Goal: Task Accomplishment & Management: Use online tool/utility

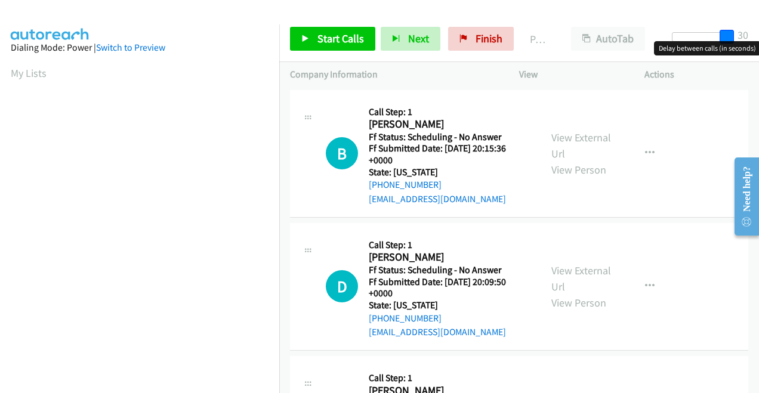
drag, startPoint x: 677, startPoint y: 41, endPoint x: 759, endPoint y: 40, distance: 81.8
click at [759, 40] on html "Start Calls Pause Next Finish Paused AutoTab AutoTab 30 Company Information Inf…" at bounding box center [379, 28] width 759 height 57
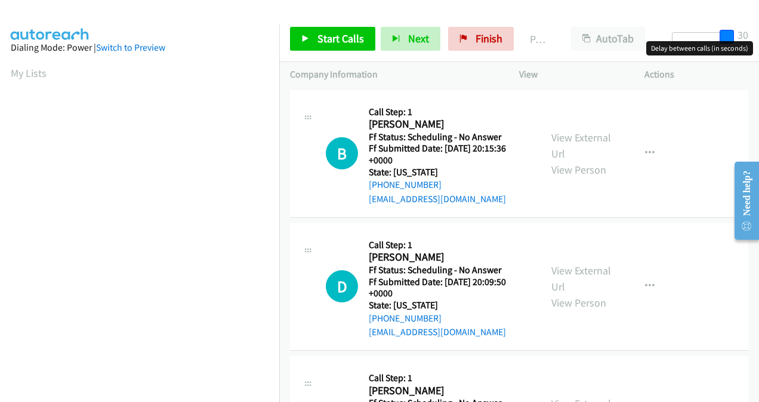
drag, startPoint x: 726, startPoint y: 38, endPoint x: 751, endPoint y: 42, distance: 24.7
click at [751, 42] on body "Start Calls Pause Next Finish Paused AutoTab AutoTab 30 Company Information Inf…" at bounding box center [379, 28] width 759 height 57
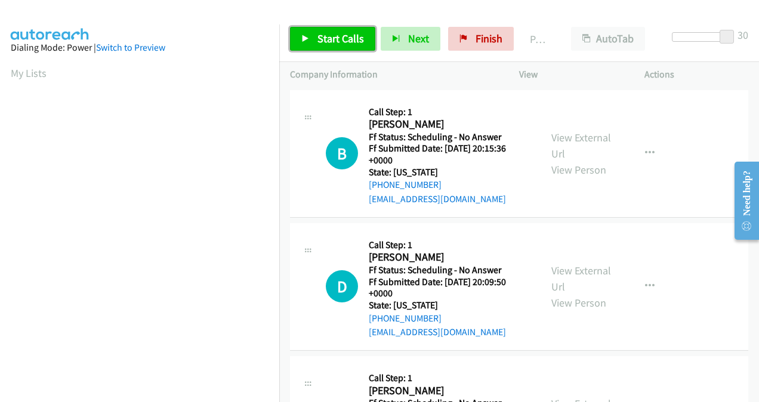
click at [331, 43] on span "Start Calls" at bounding box center [341, 39] width 47 height 14
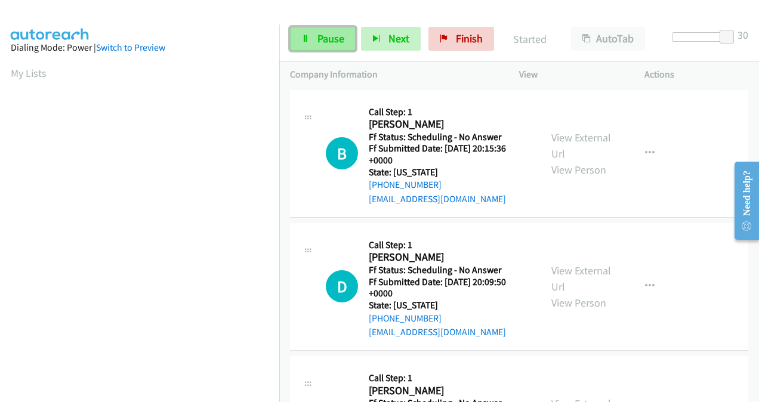
click at [335, 37] on span "Pause" at bounding box center [331, 39] width 27 height 14
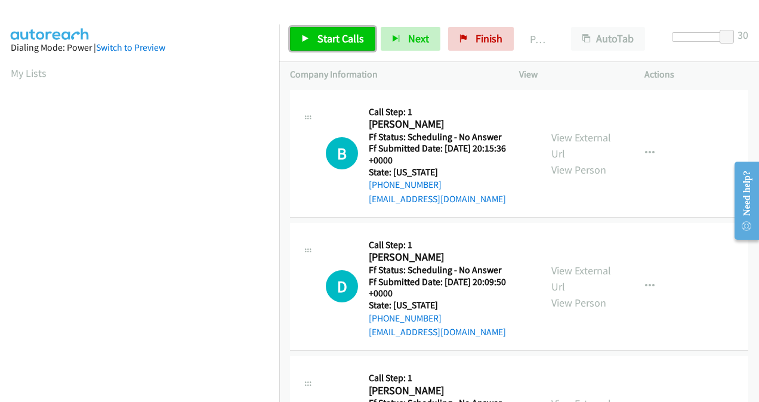
click at [344, 33] on span "Start Calls" at bounding box center [341, 39] width 47 height 14
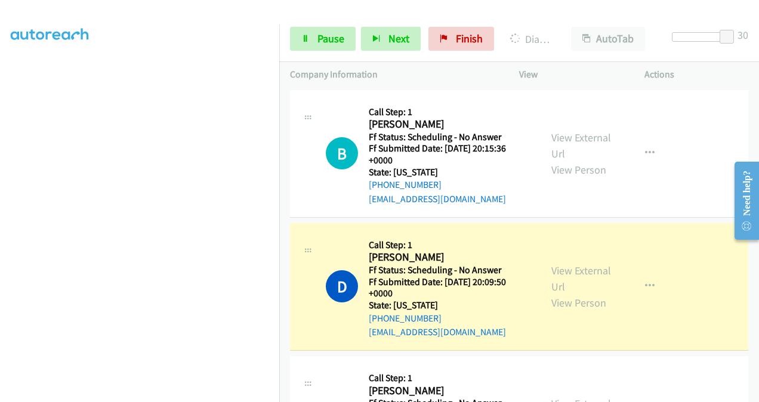
scroll to position [267, 0]
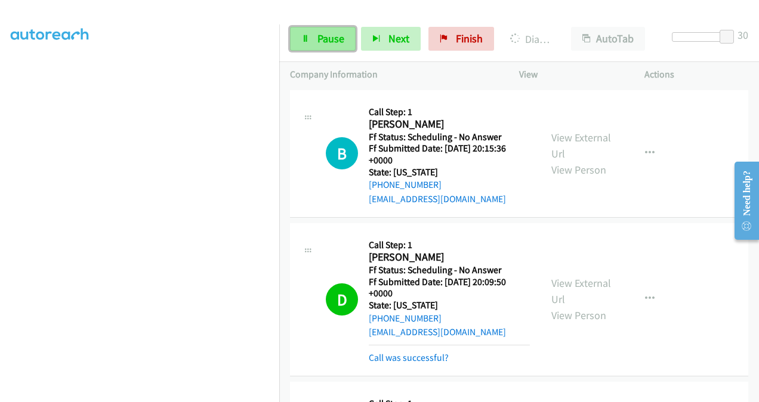
click at [324, 39] on span "Pause" at bounding box center [331, 39] width 27 height 14
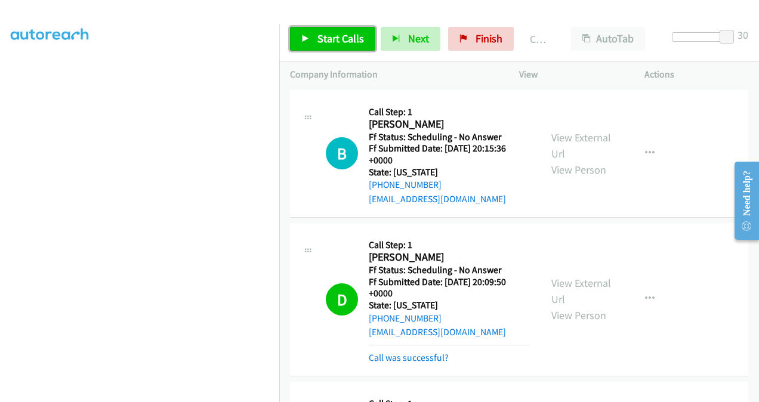
click at [325, 42] on span "Start Calls" at bounding box center [341, 39] width 47 height 14
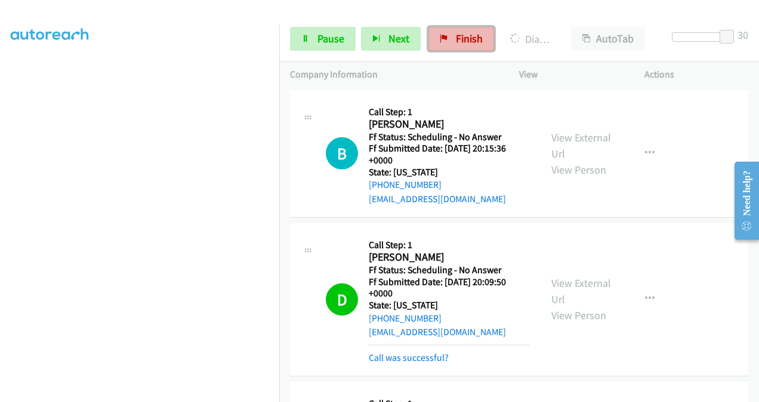
click at [446, 30] on link "Finish" at bounding box center [462, 39] width 66 height 24
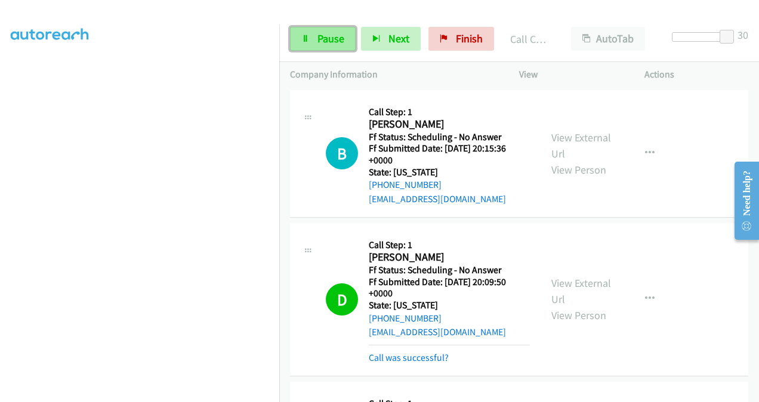
click at [340, 39] on span "Pause" at bounding box center [331, 39] width 27 height 14
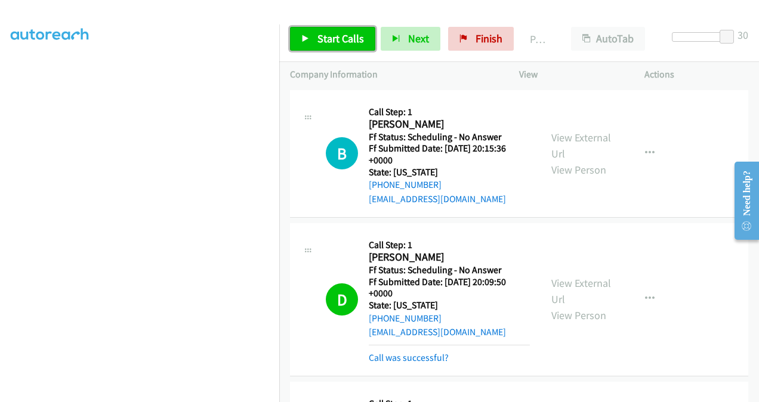
click at [346, 41] on span "Start Calls" at bounding box center [341, 39] width 47 height 14
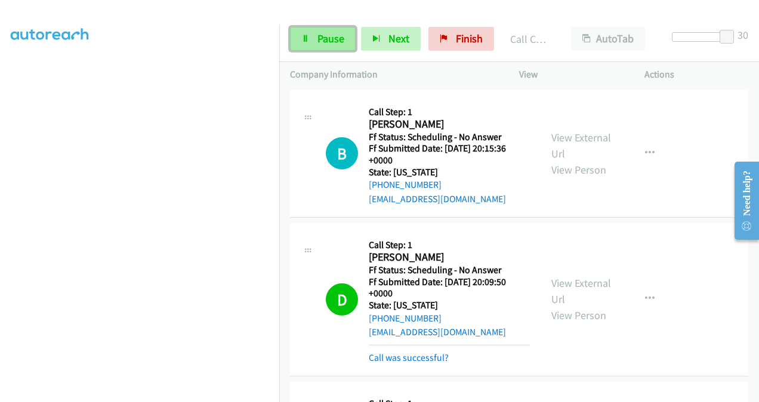
click at [325, 45] on link "Pause" at bounding box center [323, 39] width 66 height 24
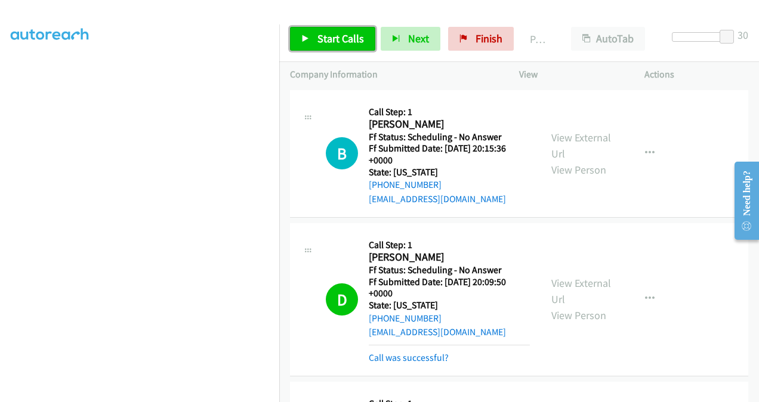
click at [335, 37] on span "Start Calls" at bounding box center [341, 39] width 47 height 14
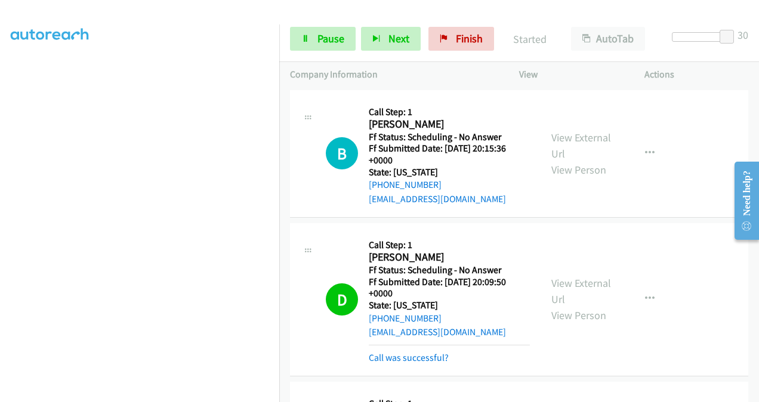
scroll to position [0, 0]
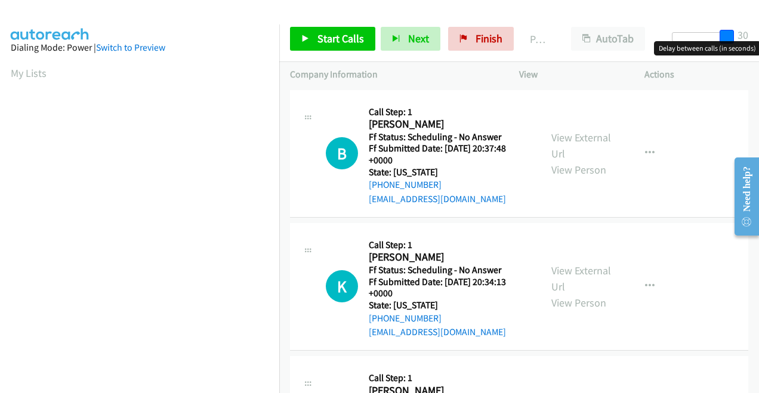
drag, startPoint x: 682, startPoint y: 36, endPoint x: 761, endPoint y: 29, distance: 79.1
click at [759, 29] on html "Start Calls Pause Next Finish Paused AutoTab AutoTab 30 Company Information Inf…" at bounding box center [379, 28] width 759 height 57
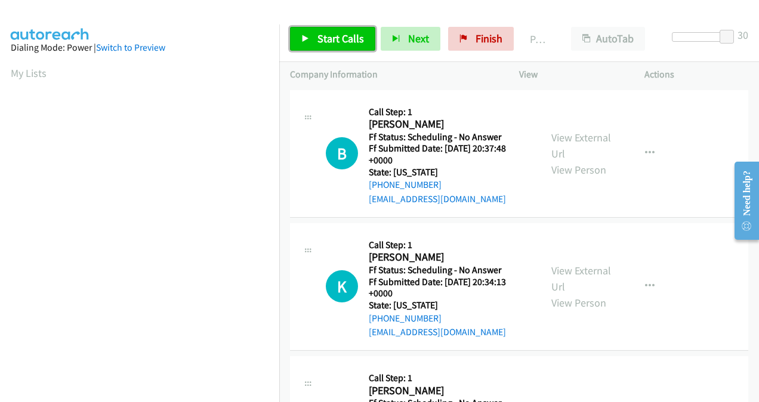
click at [344, 29] on link "Start Calls" at bounding box center [332, 39] width 85 height 24
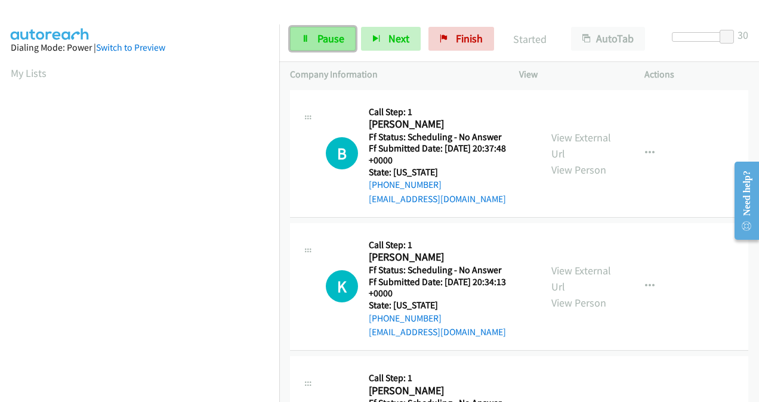
click at [341, 45] on link "Pause" at bounding box center [323, 39] width 66 height 24
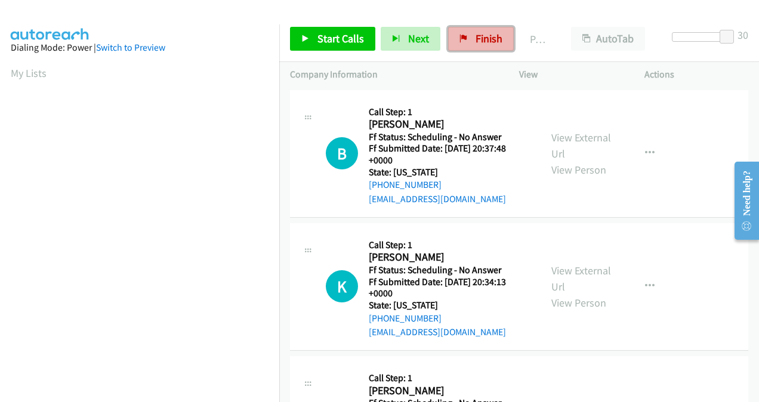
click at [473, 28] on link "Finish" at bounding box center [481, 39] width 66 height 24
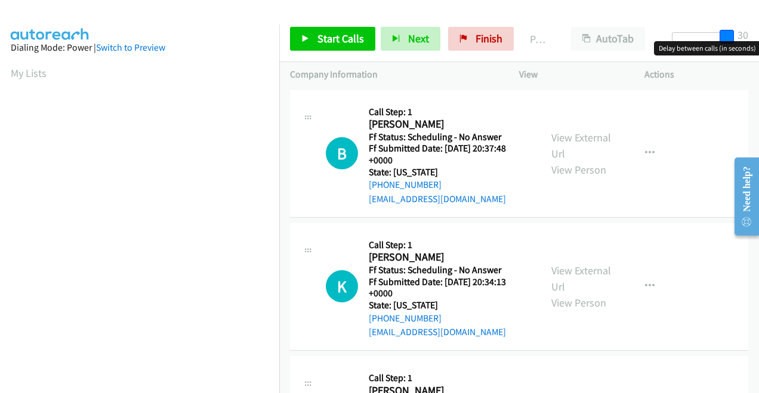
drag, startPoint x: 680, startPoint y: 35, endPoint x: 761, endPoint y: 42, distance: 81.5
click at [759, 42] on html "Start Calls Pause Next Finish Paused AutoTab AutoTab 30 Company Information Inf…" at bounding box center [379, 28] width 759 height 57
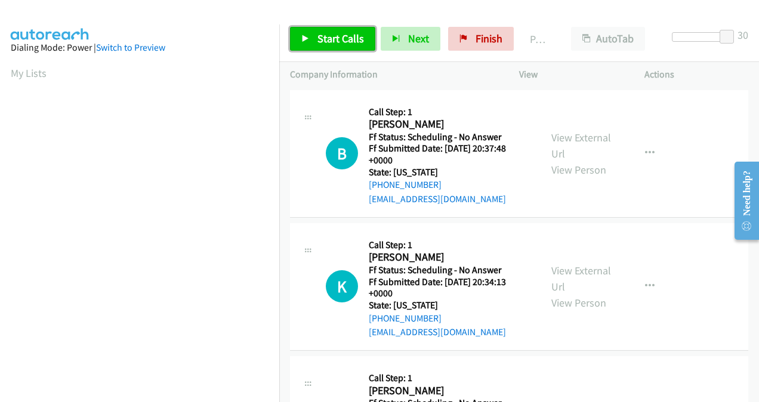
click at [333, 32] on span "Start Calls" at bounding box center [341, 39] width 47 height 14
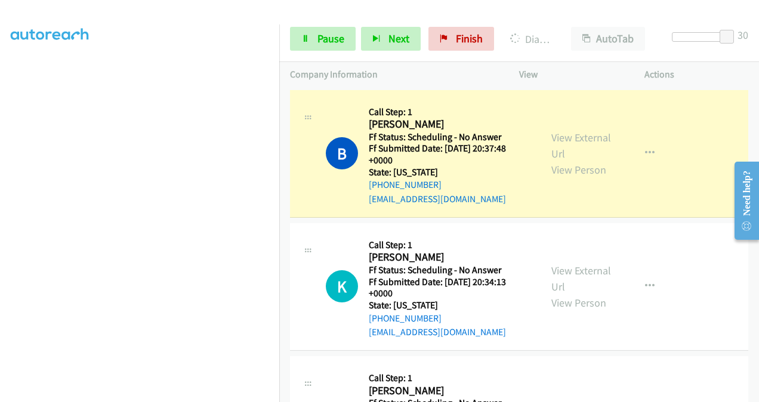
scroll to position [267, 0]
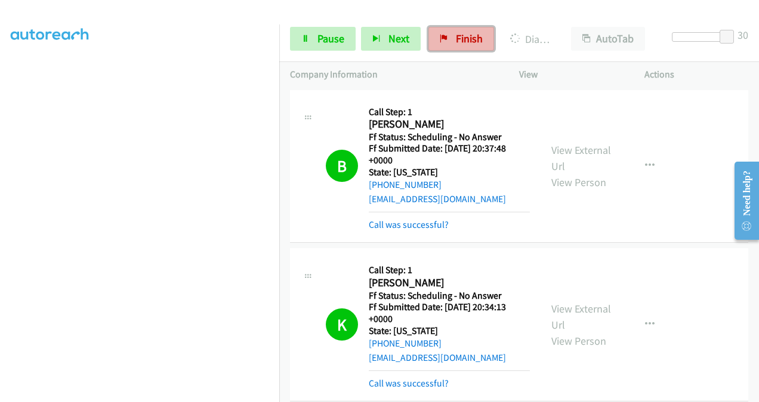
click at [467, 44] on span "Finish" at bounding box center [469, 39] width 27 height 14
